Goal: Task Accomplishment & Management: Complete application form

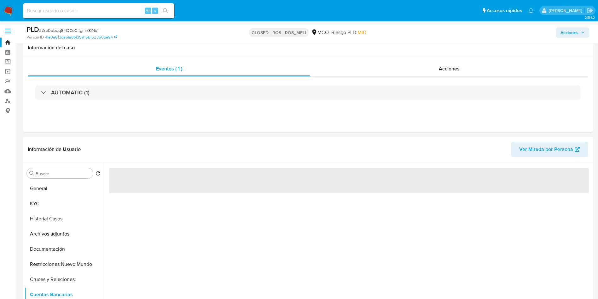
scroll to position [95, 0]
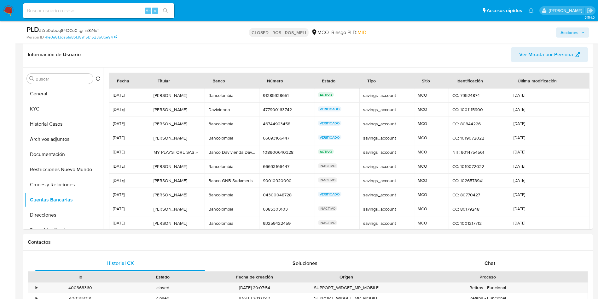
click at [92, 14] on input at bounding box center [98, 11] width 151 height 8
paste input "b5FskEJ82DlJU497pBcecDFB"
type input "b5FskEJ82DlJU497pBcecDFB"
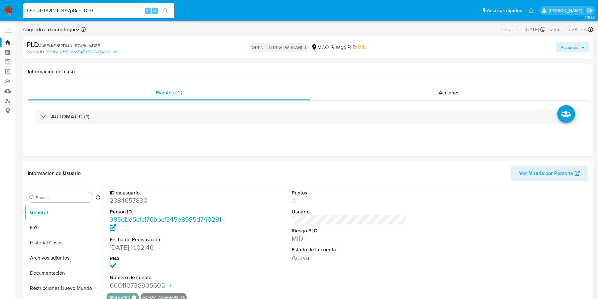
select select "10"
click at [123, 200] on dd "2384657830" at bounding box center [167, 200] width 115 height 9
copy dd "2384657830"
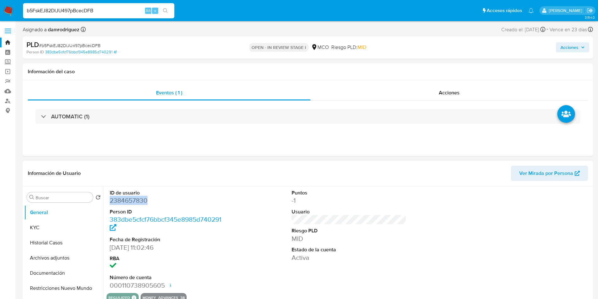
click at [139, 200] on dd "2384657830" at bounding box center [167, 200] width 115 height 9
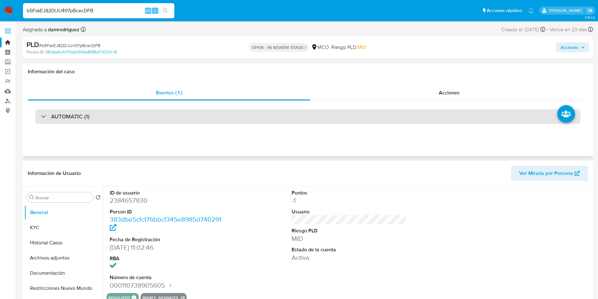
click at [119, 119] on div "AUTOMATIC (1)" at bounding box center [307, 116] width 545 height 14
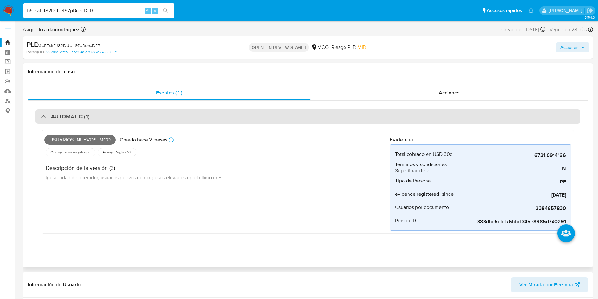
click at [99, 116] on div "AUTOMATIC (1)" at bounding box center [307, 116] width 545 height 14
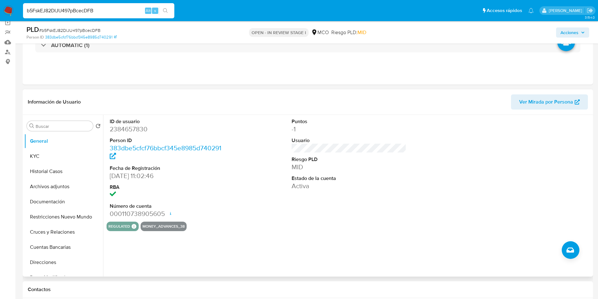
scroll to position [47, 0]
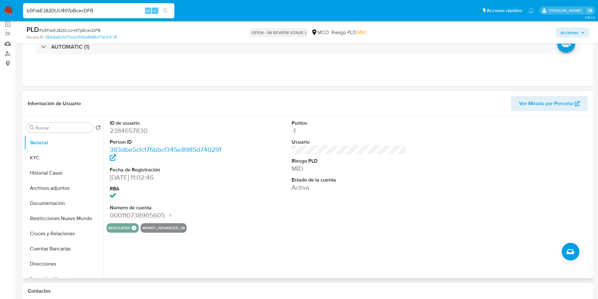
click at [126, 125] on dt "ID de usuario" at bounding box center [167, 122] width 115 height 7
click at [128, 130] on dd "2384657830" at bounding box center [167, 130] width 115 height 9
copy dd "2384657830"
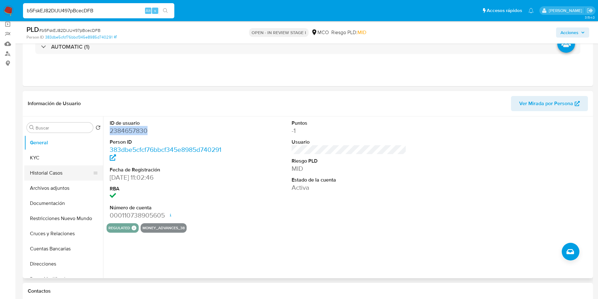
click at [65, 178] on button "Historial Casos" at bounding box center [61, 172] width 74 height 15
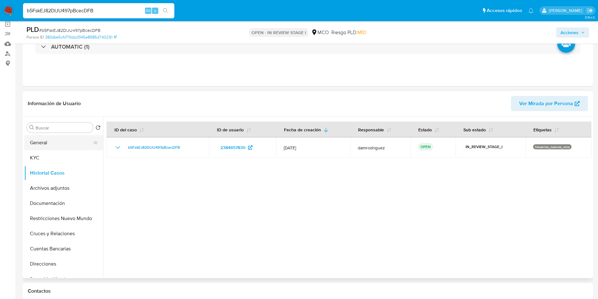
click at [59, 143] on button "General" at bounding box center [61, 142] width 74 height 15
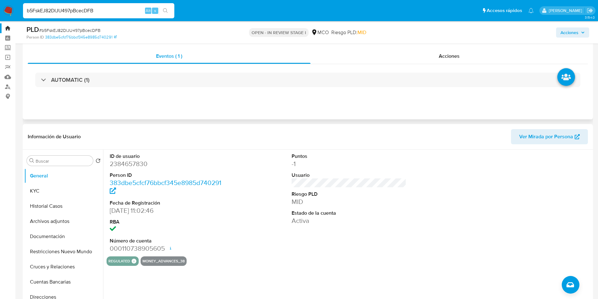
scroll to position [0, 0]
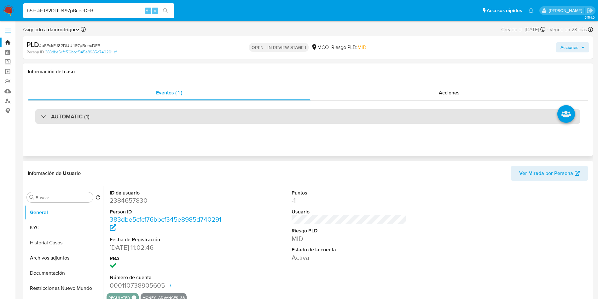
drag, startPoint x: 85, startPoint y: 102, endPoint x: 85, endPoint y: 112, distance: 10.1
click at [85, 101] on div "AUTOMATIC (1)" at bounding box center [308, 117] width 560 height 32
click at [85, 113] on h3 "AUTOMATIC (1)" at bounding box center [70, 116] width 38 height 7
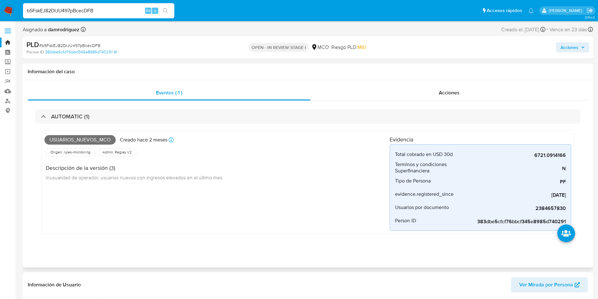
click at [90, 138] on span "Usuarios_nuevos_mco" at bounding box center [79, 139] width 71 height 9
copy span "Usuarios_nuevos_mco"
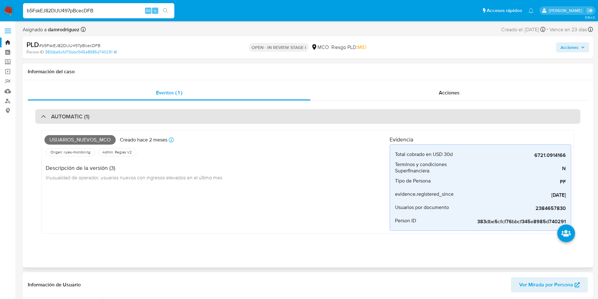
click at [92, 113] on div "AUTOMATIC (1)" at bounding box center [307, 116] width 545 height 14
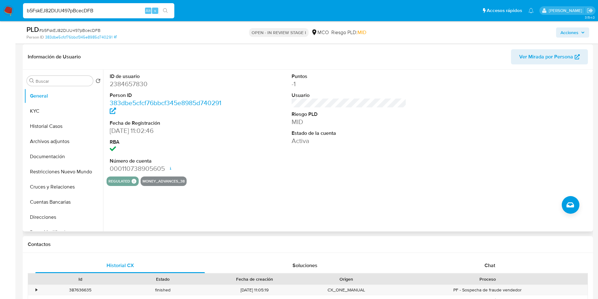
scroll to position [95, 0]
click at [123, 85] on dd "2384657830" at bounding box center [167, 83] width 115 height 9
copy dd "2384657830"
click at [50, 176] on button "Restricciones Nuevo Mundo" at bounding box center [61, 170] width 74 height 15
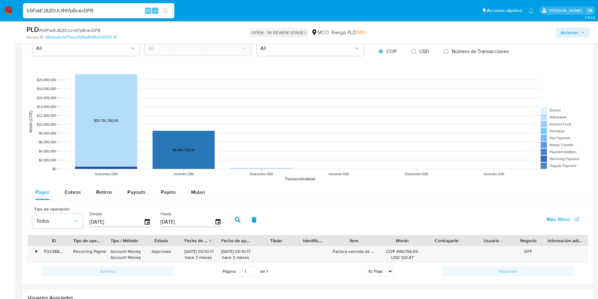
scroll to position [662, 0]
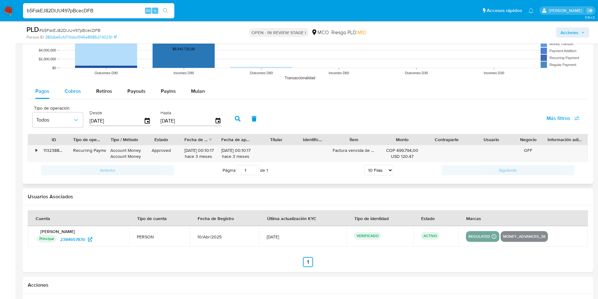
click at [75, 95] on div "Cobros" at bounding box center [73, 91] width 16 height 15
select select "10"
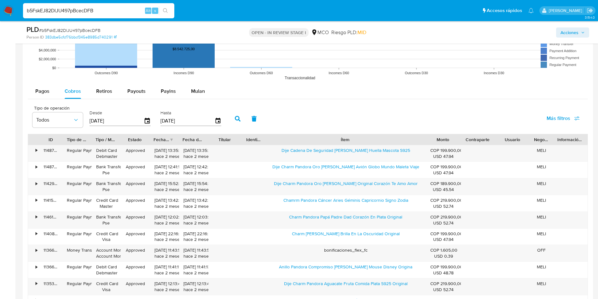
click at [489, 152] on div "ID Tipo de operación Tipo / Método Estado Fecha de creación Fecha de aprobación…" at bounding box center [308, 223] width 560 height 178
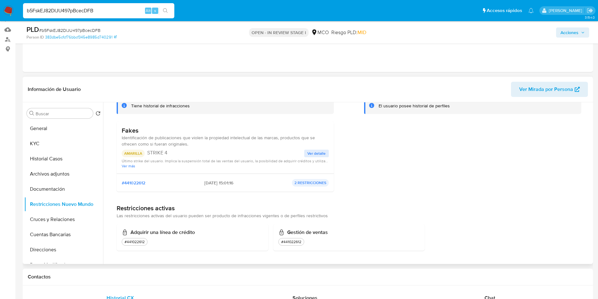
scroll to position [47, 0]
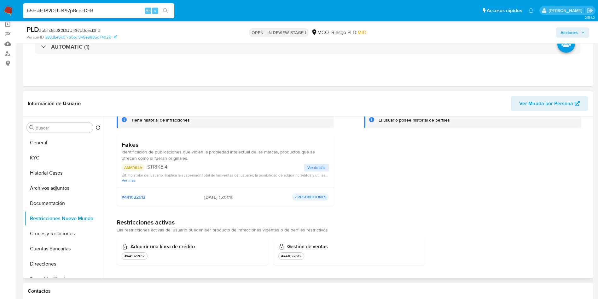
drag, startPoint x: 216, startPoint y: 174, endPoint x: 265, endPoint y: 172, distance: 49.8
click at [264, 172] on span "Último strike del usuario. Implica la suspensión total de las ventas del usuari…" at bounding box center [225, 174] width 207 height 5
click at [332, 163] on div "Fakes Identificación de publicaciones que violen la propiedad intelectual de la…" at bounding box center [225, 162] width 217 height 52
click at [314, 170] on span "Ver detalle" at bounding box center [316, 167] width 18 height 6
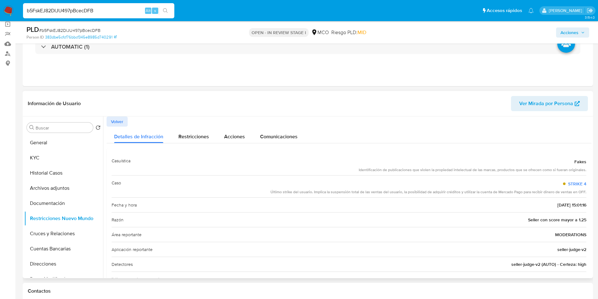
drag, startPoint x: 275, startPoint y: 192, endPoint x: 578, endPoint y: 189, distance: 302.9
click at [577, 189] on div "Último strike del usuario. Implica la suspensión total de las ventas del usuari…" at bounding box center [428, 191] width 316 height 5
drag, startPoint x: 565, startPoint y: 204, endPoint x: 540, endPoint y: 204, distance: 24.9
click at [540, 204] on div "Fecha y hora 2025-06-12 - 15:01:16" at bounding box center [349, 204] width 475 height 15
click at [46, 153] on button "KYC" at bounding box center [61, 157] width 74 height 15
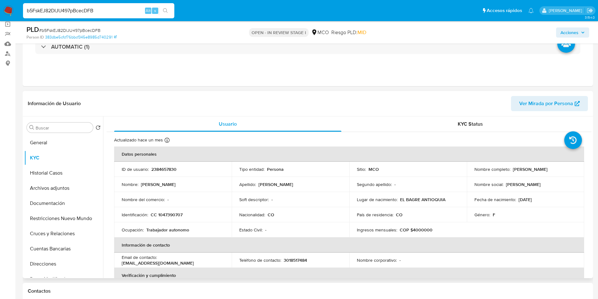
drag, startPoint x: 542, startPoint y: 171, endPoint x: 464, endPoint y: 174, distance: 77.9
click at [464, 174] on tr "ID de usuario : 2384657830 Tipo entidad : Persona Sitio : MCO Nombre completo :…" at bounding box center [349, 168] width 470 height 15
click at [513, 172] on p "[PERSON_NAME] [PERSON_NAME]" at bounding box center [530, 169] width 35 height 6
copy p "[PERSON_NAME] [PERSON_NAME]"
click at [164, 216] on p "CC 1047390707" at bounding box center [167, 215] width 32 height 6
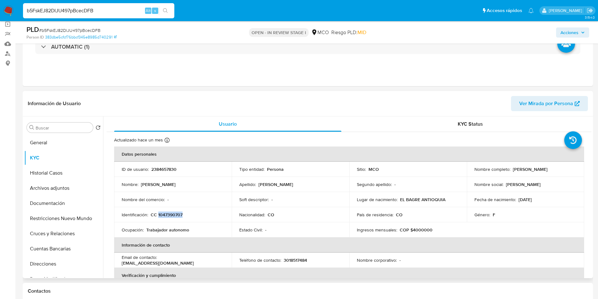
click at [164, 216] on p "CC 1047390707" at bounding box center [167, 215] width 32 height 6
copy p "1047390707"
drag, startPoint x: 540, startPoint y: 198, endPoint x: 517, endPoint y: 199, distance: 22.7
click at [517, 199] on div "Fecha de nacimiento : 29/06/1987" at bounding box center [525, 199] width 102 height 6
copy p "29/06/1987"
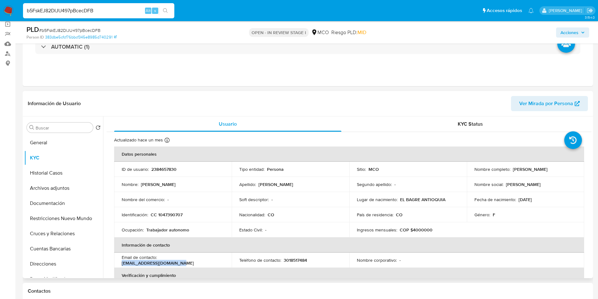
drag, startPoint x: 223, startPoint y: 260, endPoint x: 160, endPoint y: 259, distance: 62.1
click at [160, 259] on div "Email de contacto : mayracardona492@gmail.com" at bounding box center [173, 259] width 102 height 11
copy p "mayracardona492@gmail.com"
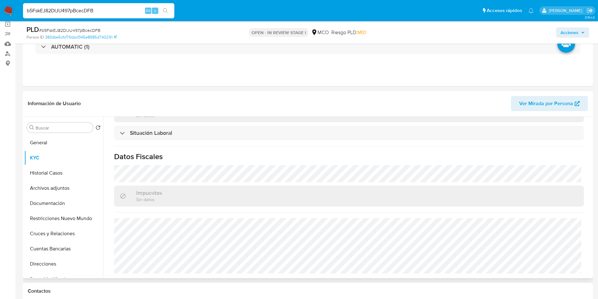
scroll to position [326, 0]
click at [220, 210] on div "Actualizado hace un mes Creado: 10/04/2025 12:04:10 Actualizado: 07/07/2025 02:…" at bounding box center [349, 42] width 485 height 472
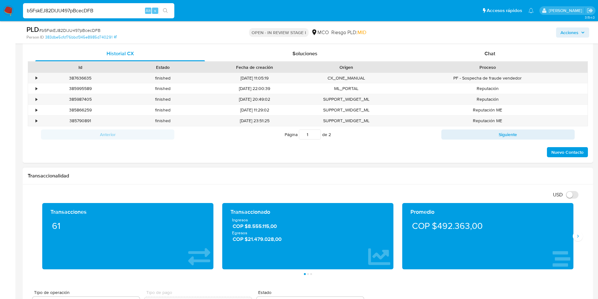
scroll to position [331, 0]
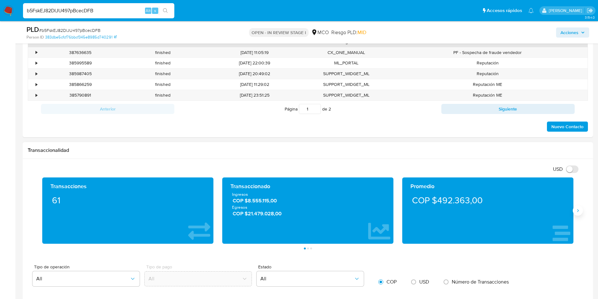
click at [580, 212] on icon "Siguiente" at bounding box center [577, 210] width 5 height 5
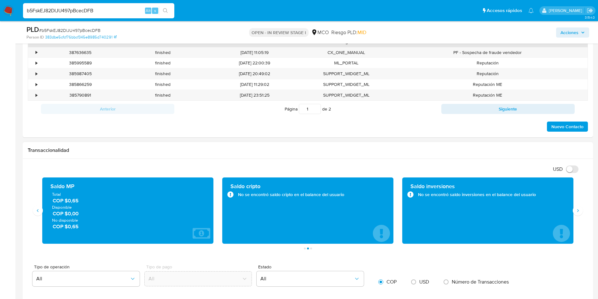
click at [73, 214] on span "COP $0,00" at bounding box center [128, 213] width 151 height 7
click at [69, 226] on span "COP $0,65" at bounding box center [128, 226] width 151 height 7
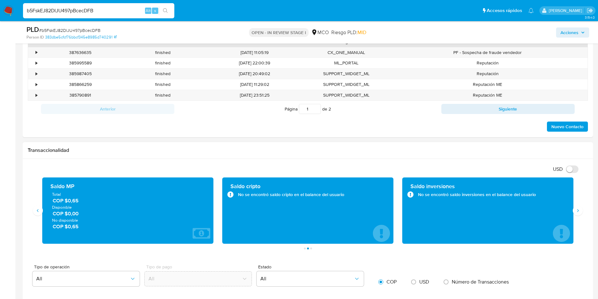
click at [69, 226] on span "COP $0,65" at bounding box center [128, 226] width 151 height 7
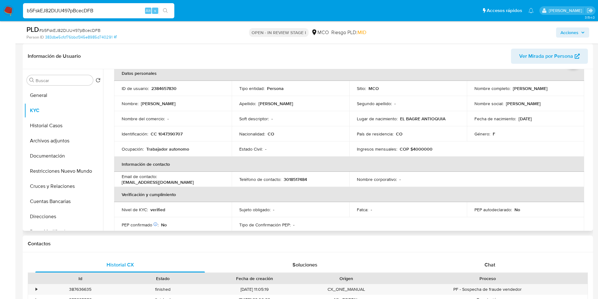
scroll to position [317, 0]
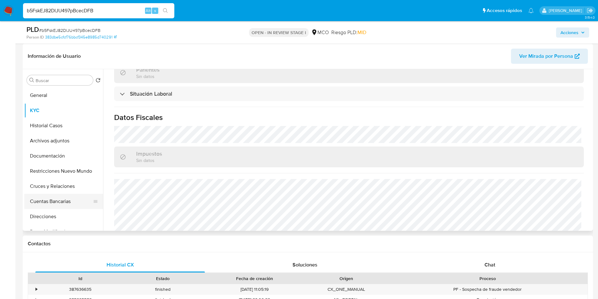
click at [54, 201] on button "Cuentas Bancarias" at bounding box center [61, 201] width 74 height 15
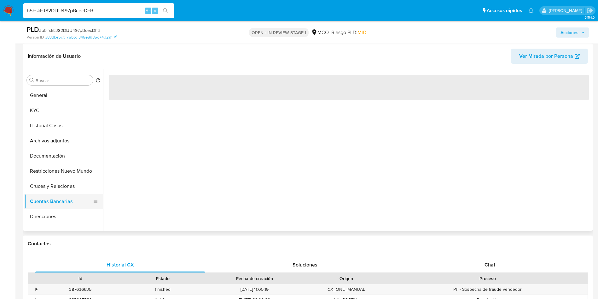
scroll to position [0, 0]
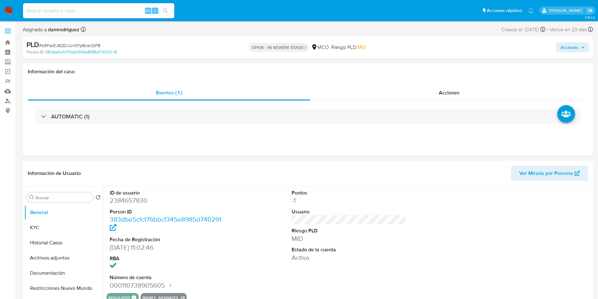
select select "10"
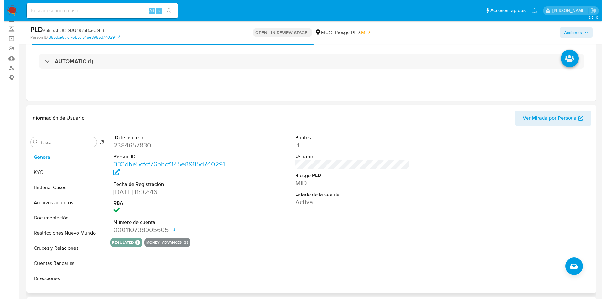
scroll to position [47, 0]
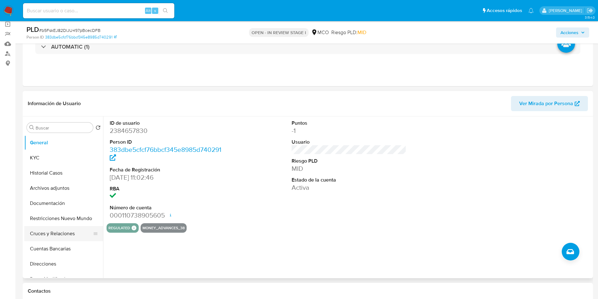
click at [59, 235] on button "Cruces y Relaciones" at bounding box center [61, 233] width 74 height 15
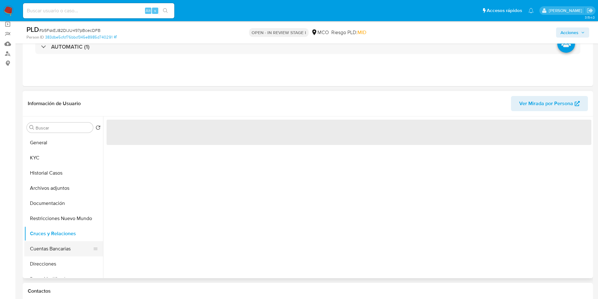
click at [60, 247] on button "Cuentas Bancarias" at bounding box center [61, 248] width 74 height 15
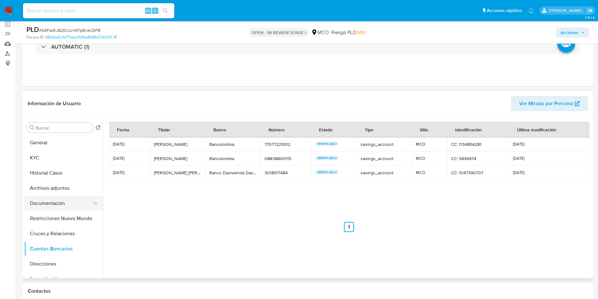
click at [62, 195] on button "Documentación" at bounding box center [61, 202] width 74 height 15
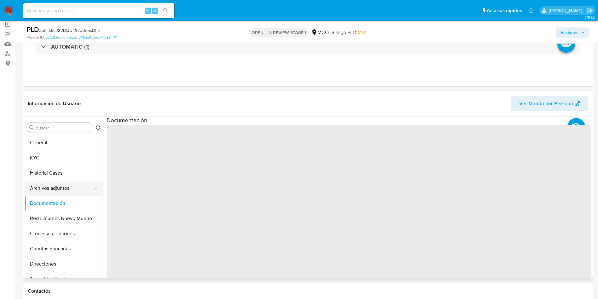
click at [62, 188] on button "Archivos adjuntos" at bounding box center [61, 187] width 74 height 15
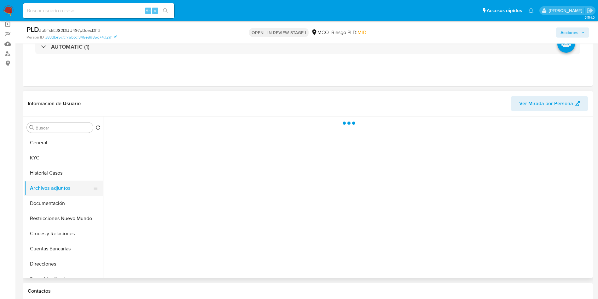
click at [62, 188] on button "Archivos adjuntos" at bounding box center [61, 187] width 74 height 15
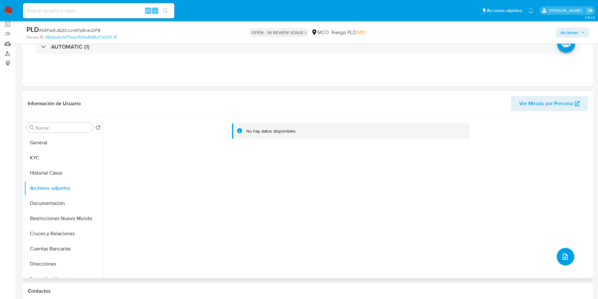
click at [561, 259] on span "upload-file" at bounding box center [565, 256] width 8 height 8
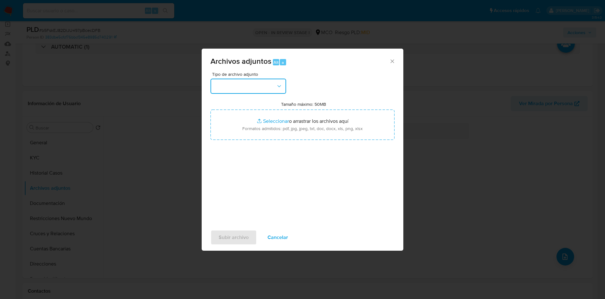
click at [249, 84] on button "button" at bounding box center [249, 85] width 76 height 15
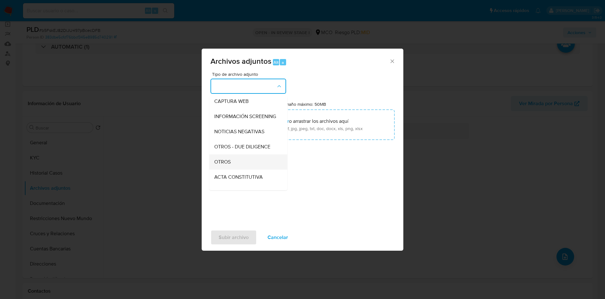
click at [230, 165] on span "OTROS" at bounding box center [222, 162] width 16 height 6
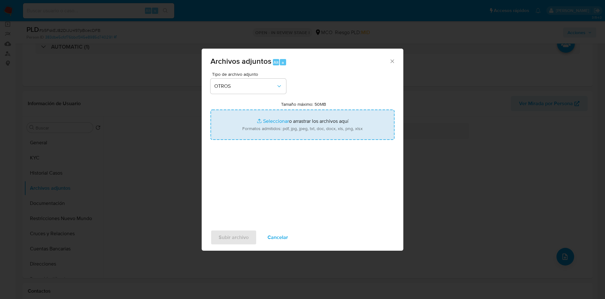
click at [247, 126] on input "Tamaño máximo: 50MB Seleccionar archivos" at bounding box center [303, 124] width 184 height 30
type input "C:\fakepath\2384657830 - 18_08_2025.pdf"
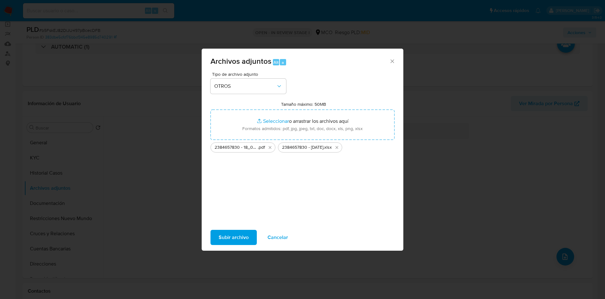
click at [228, 237] on span "Subir archivo" at bounding box center [234, 237] width 30 height 14
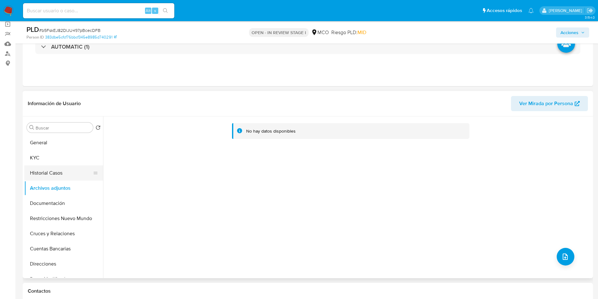
click at [46, 172] on button "Historial Casos" at bounding box center [61, 172] width 74 height 15
click at [52, 188] on button "Archivos adjuntos" at bounding box center [61, 187] width 74 height 15
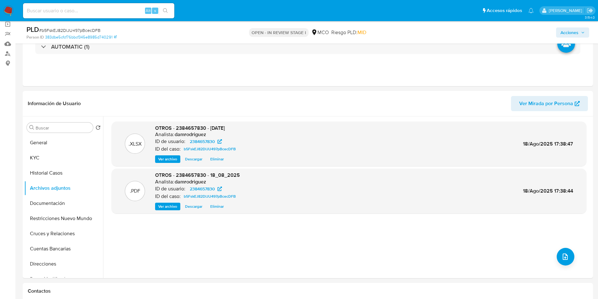
click at [565, 29] on span "Acciones" at bounding box center [569, 32] width 18 height 10
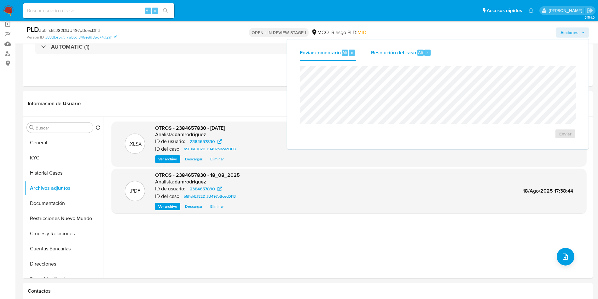
click at [374, 49] on span "Resolución del caso" at bounding box center [393, 52] width 45 height 7
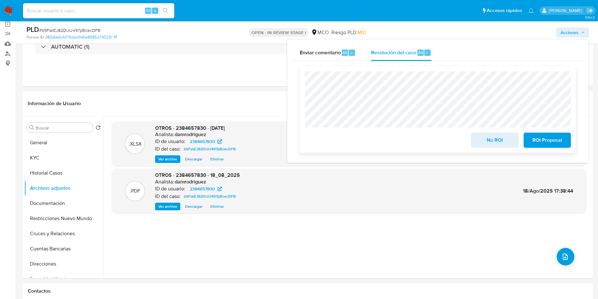
click at [498, 144] on span "No ROI" at bounding box center [494, 140] width 31 height 14
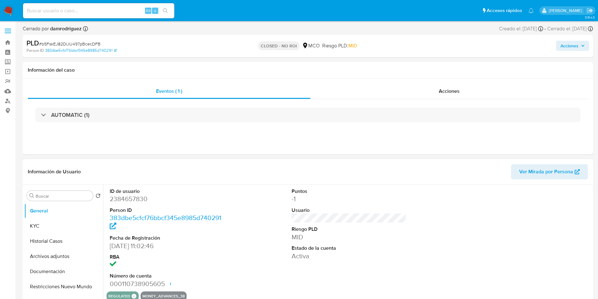
select select "10"
click at [10, 13] on img at bounding box center [8, 10] width 11 height 11
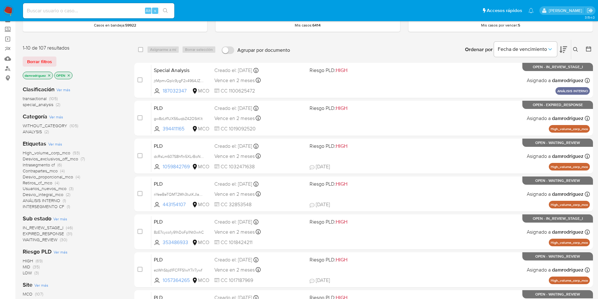
scroll to position [47, 0]
